Goal: Check status: Check status

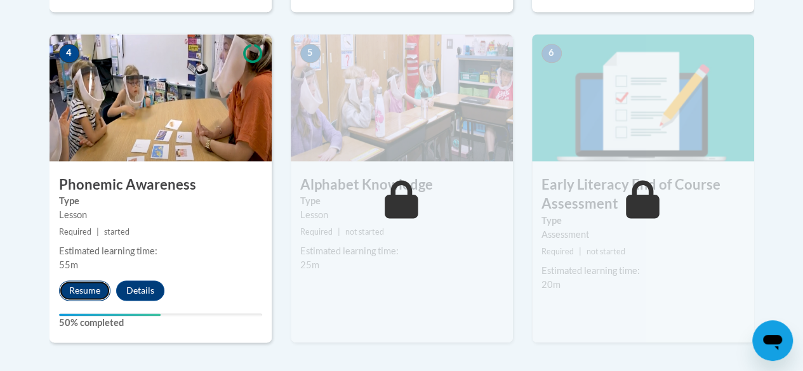
click at [84, 287] on button "Resume" at bounding box center [84, 290] width 51 height 20
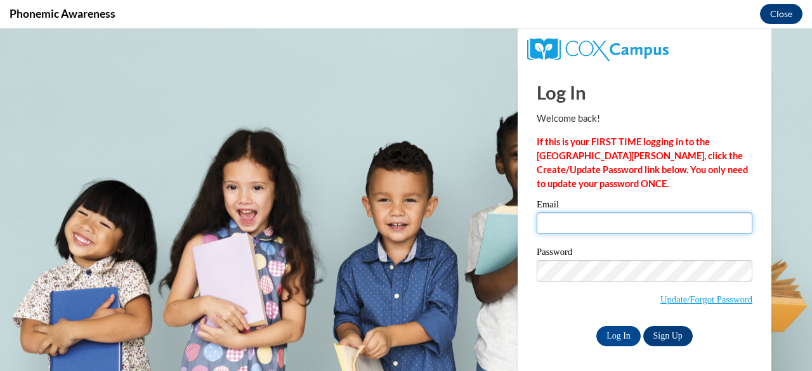
click at [607, 225] on input "Email" at bounding box center [645, 224] width 216 height 22
type input "[EMAIL_ADDRESS][DOMAIN_NAME]"
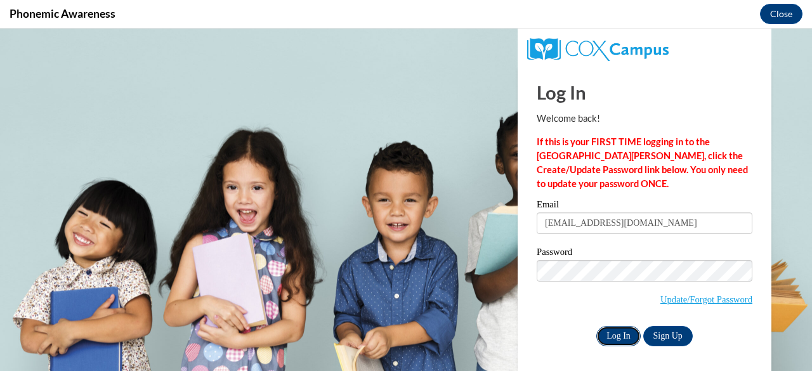
click at [599, 336] on input "Log In" at bounding box center [618, 336] width 44 height 20
